Goal: Transaction & Acquisition: Purchase product/service

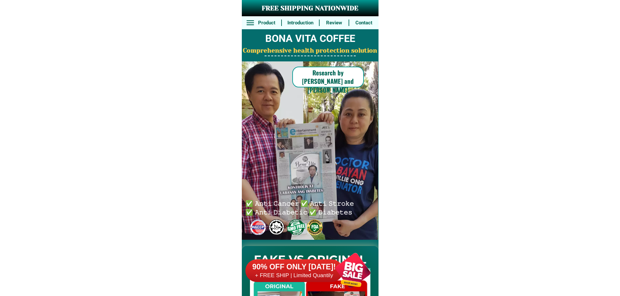
click at [321, 273] on h6 "+ FREE SHIP | Limited Quantily" at bounding box center [294, 275] width 98 height 7
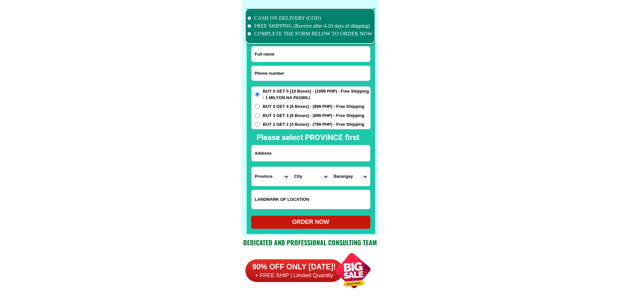
scroll to position [5056, 0]
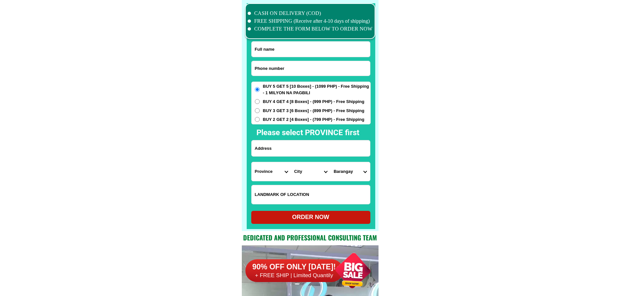
click at [289, 72] on input "Input phone_number" at bounding box center [310, 68] width 118 height 15
paste input "09215976673"
type input "09215976673"
click at [288, 47] on input "Input full_name" at bounding box center [310, 49] width 118 height 15
paste input "[PERSON_NAME]"
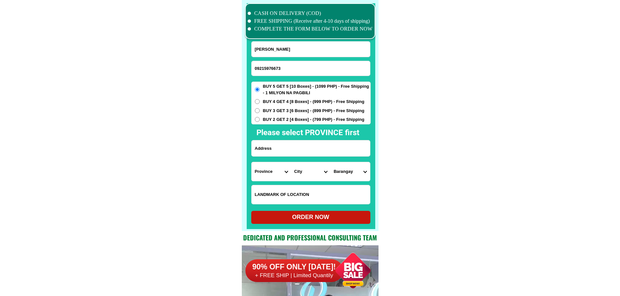
type input "[PERSON_NAME]"
click at [286, 148] on input "Input address" at bounding box center [310, 148] width 118 height 16
paste input "[GEOGRAPHIC_DATA][PERSON_NAME] 2 an [GEOGRAPHIC_DATA]."
type input "[GEOGRAPHIC_DATA][PERSON_NAME] 2 an [GEOGRAPHIC_DATA]."
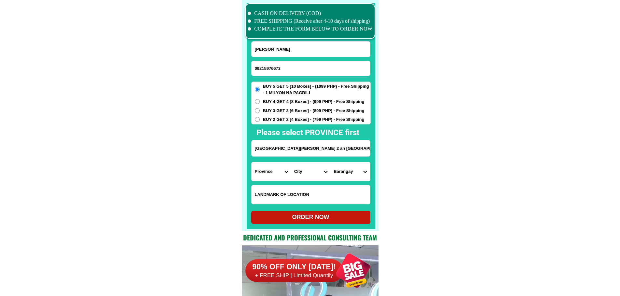
click at [272, 170] on select "Province [GEOGRAPHIC_DATA] [GEOGRAPHIC_DATA][PERSON_NAME][GEOGRAPHIC_DATA][GEOG…" at bounding box center [270, 171] width 39 height 19
click at [267, 174] on select "Province [GEOGRAPHIC_DATA] [GEOGRAPHIC_DATA][PERSON_NAME][GEOGRAPHIC_DATA][GEOG…" at bounding box center [270, 171] width 39 height 19
select select "63_374"
drag, startPoint x: 435, startPoint y: 174, endPoint x: 320, endPoint y: 174, distance: 114.8
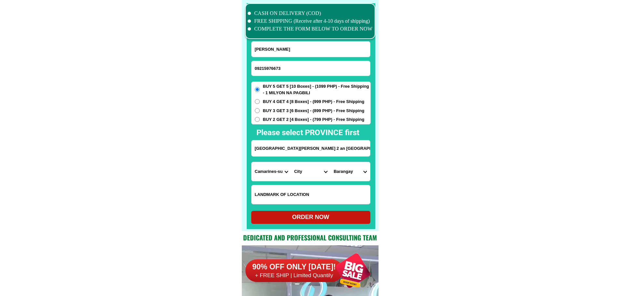
click at [315, 174] on select "City Baao Balatan [PERSON_NAME] Buhi [PERSON_NAME][GEOGRAPHIC_DATA] [GEOGRAPHIC…" at bounding box center [310, 171] width 39 height 19
click at [309, 173] on select "City Baao Balatan [PERSON_NAME] Buhi [PERSON_NAME][GEOGRAPHIC_DATA] [GEOGRAPHIC…" at bounding box center [310, 171] width 39 height 19
click at [312, 172] on select "City Baao Balatan [PERSON_NAME] Buhi [PERSON_NAME][GEOGRAPHIC_DATA] [GEOGRAPHIC…" at bounding box center [310, 171] width 39 height 19
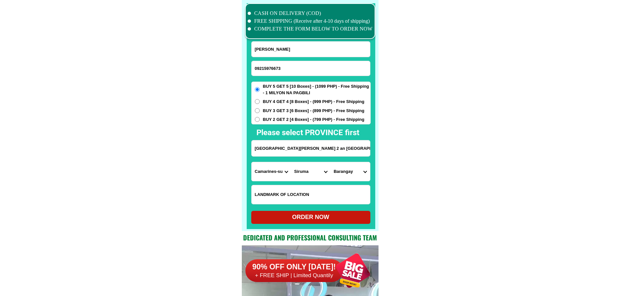
click at [312, 172] on select "City Baao Balatan [PERSON_NAME] Buhi [PERSON_NAME][GEOGRAPHIC_DATA] [GEOGRAPHIC…" at bounding box center [310, 171] width 39 height 19
select select "63_3748134"
click at [291, 162] on select "City Baao Balatan [PERSON_NAME] Buhi [PERSON_NAME][GEOGRAPHIC_DATA] [GEOGRAPHIC…" at bounding box center [310, 171] width 39 height 19
click at [353, 173] on select "Barangay Alianza Beberon Bical [PERSON_NAME] (pob.) [GEOGRAPHIC_DATA] (pob.) Ca…" at bounding box center [349, 171] width 39 height 19
select select "63_37481348590"
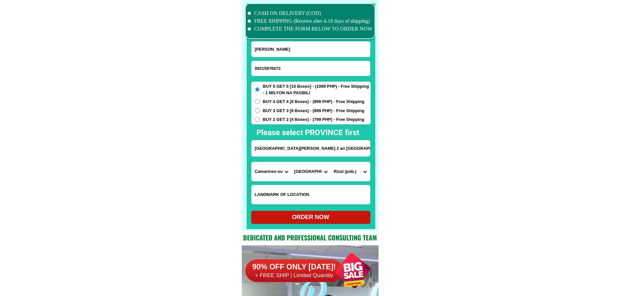
click at [331, 219] on div "ORDER NOW" at bounding box center [310, 217] width 119 height 9
type input "[GEOGRAPHIC_DATA][PERSON_NAME] 2 an [GEOGRAPHIC_DATA]."
radio input "true"
